Goal: Task Accomplishment & Management: Complete application form

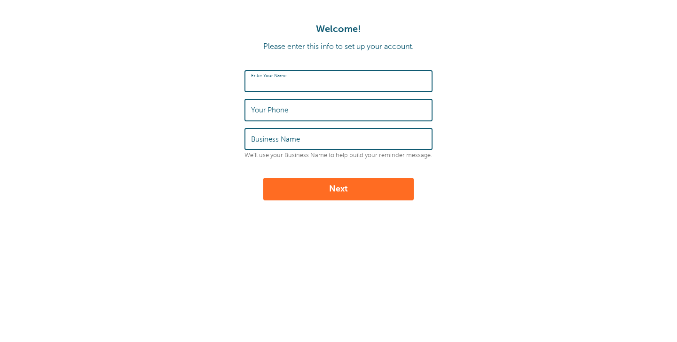
click at [312, 88] on input "Enter Your Name" at bounding box center [338, 81] width 175 height 20
type input "[PERSON_NAME]"
type input "9798649207"
type input "Cameron Ranch Glamping"
click at [308, 190] on button "Next" at bounding box center [338, 189] width 151 height 23
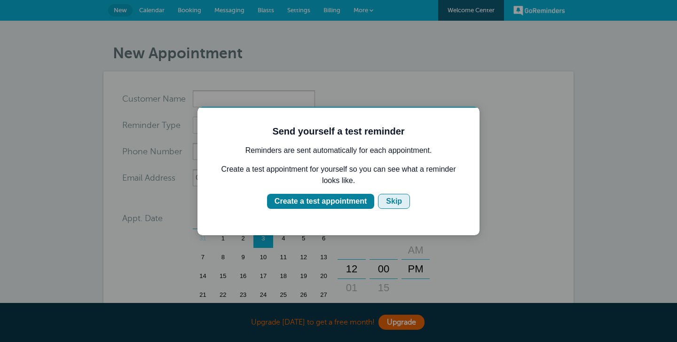
click at [387, 205] on div "Skip" at bounding box center [394, 201] width 16 height 11
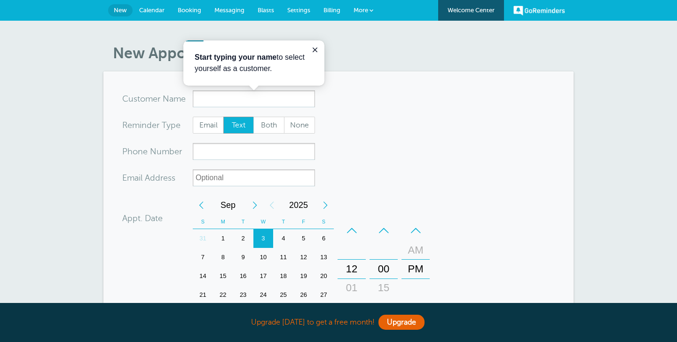
click at [230, 11] on span "Messaging" at bounding box center [229, 10] width 30 height 7
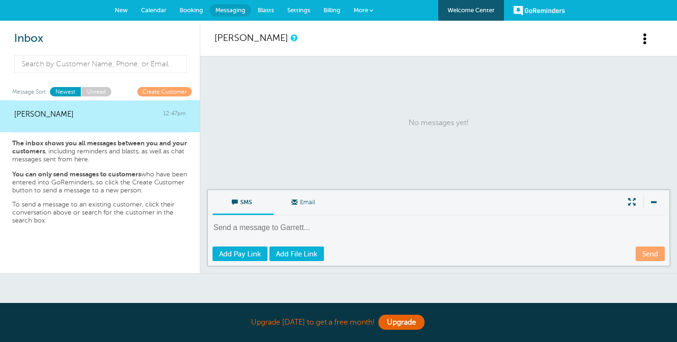
click at [267, 12] on span "Blasts" at bounding box center [266, 10] width 16 height 7
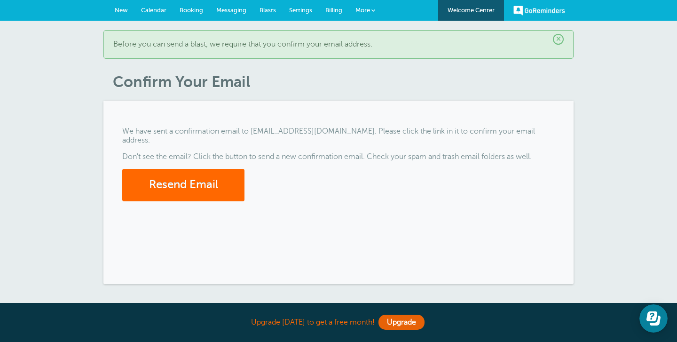
click at [303, 10] on span "Settings" at bounding box center [300, 10] width 23 height 7
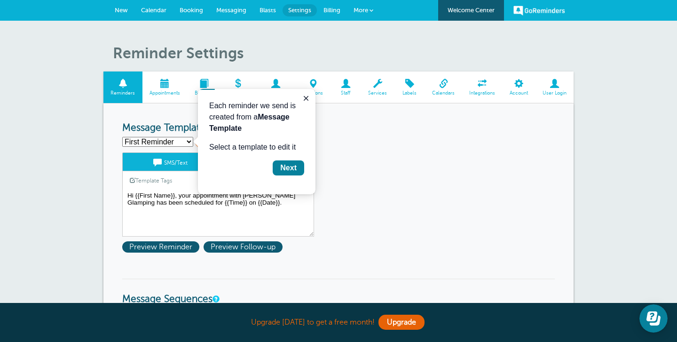
click at [419, 141] on div "First Reminder Second Reminder Third Reminder Create new... Create New" at bounding box center [338, 141] width 433 height 11
click at [182, 8] on span "Booking" at bounding box center [192, 10] width 24 height 7
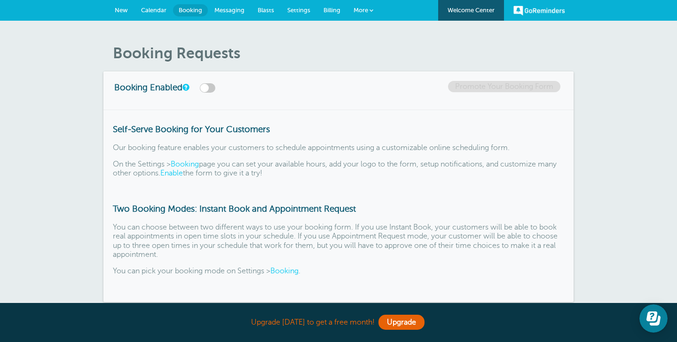
click at [515, 11] on link "GoReminders" at bounding box center [540, 10] width 52 height 21
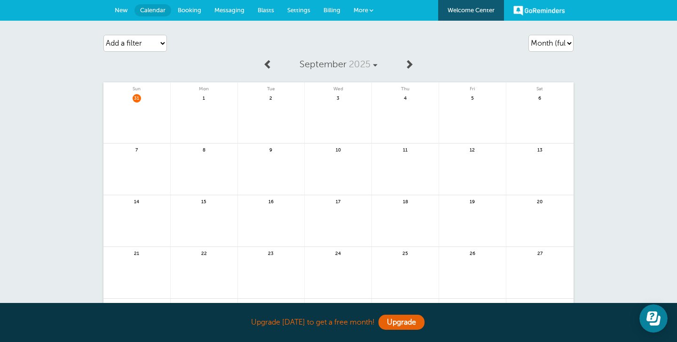
click at [510, 13] on div "GoReminders Welcome Center New Calendar Booking Messaging Blasts Settings Billi…" at bounding box center [338, 10] width 677 height 21
click at [516, 13] on link "GoReminders" at bounding box center [540, 10] width 52 height 21
click at [484, 15] on link "Welcome Center" at bounding box center [471, 10] width 66 height 21
